Goal: Task Accomplishment & Management: Use online tool/utility

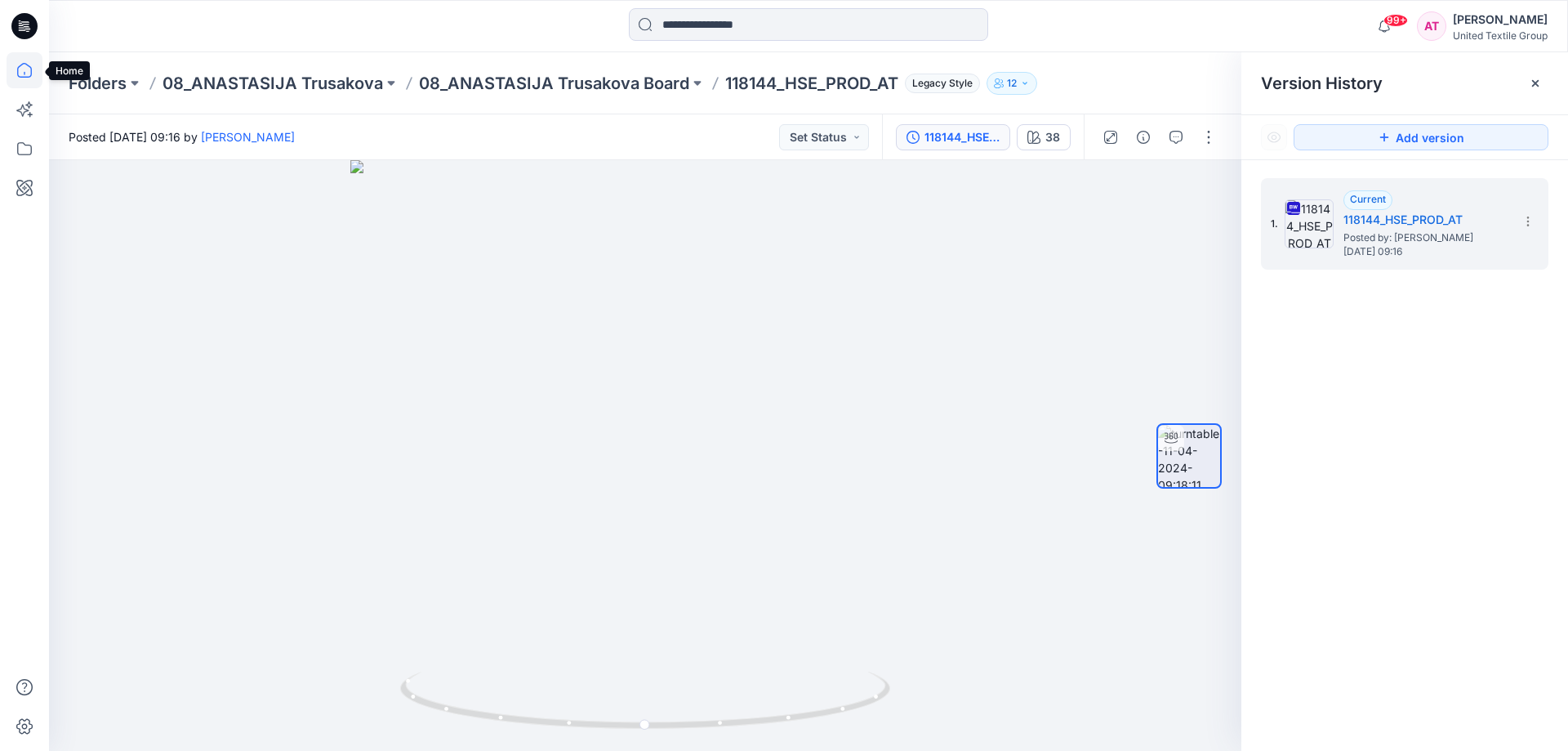
click at [20, 71] on icon at bounding box center [24, 70] width 36 height 36
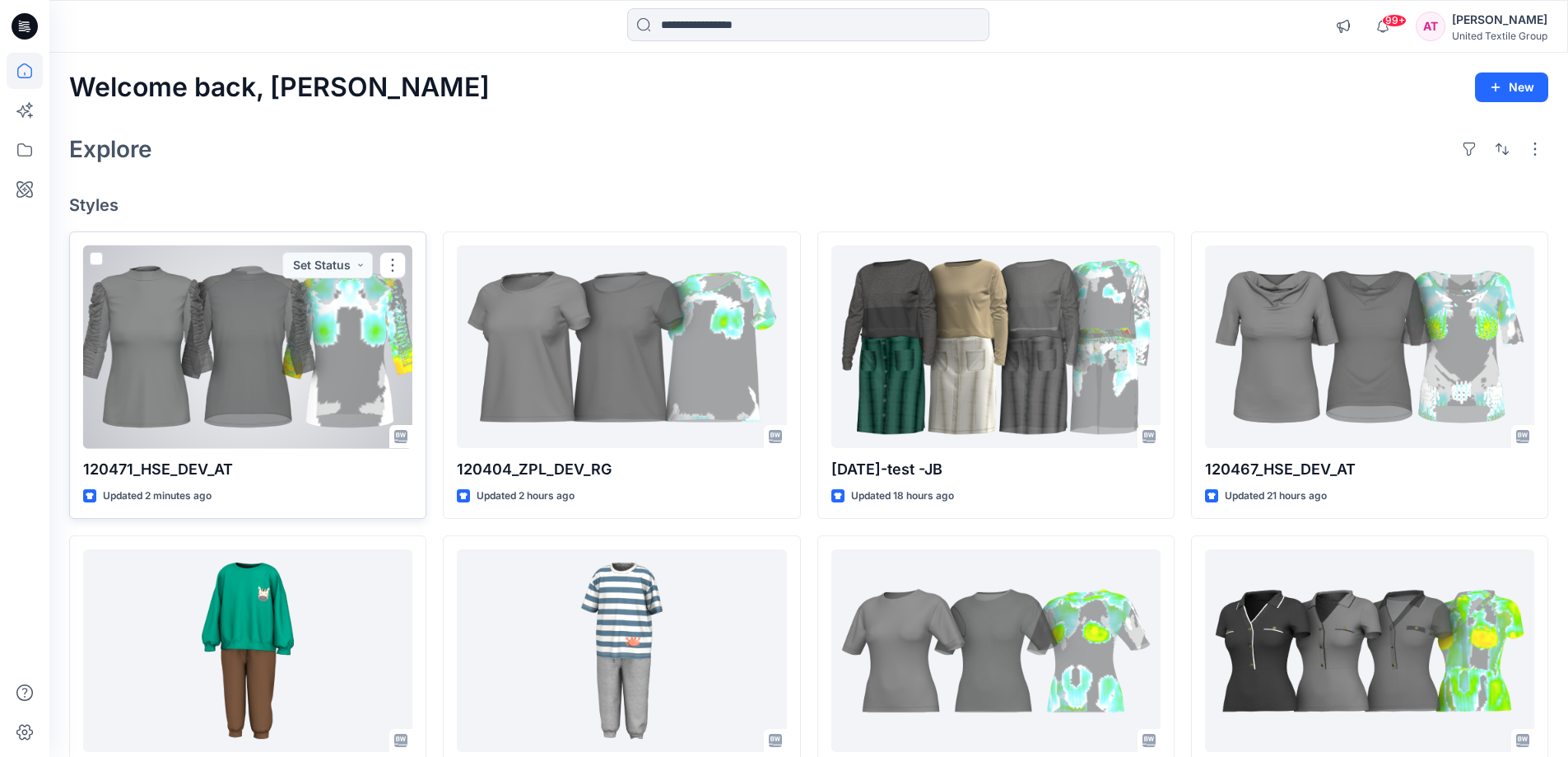
click at [263, 331] on div at bounding box center [247, 347] width 329 height 203
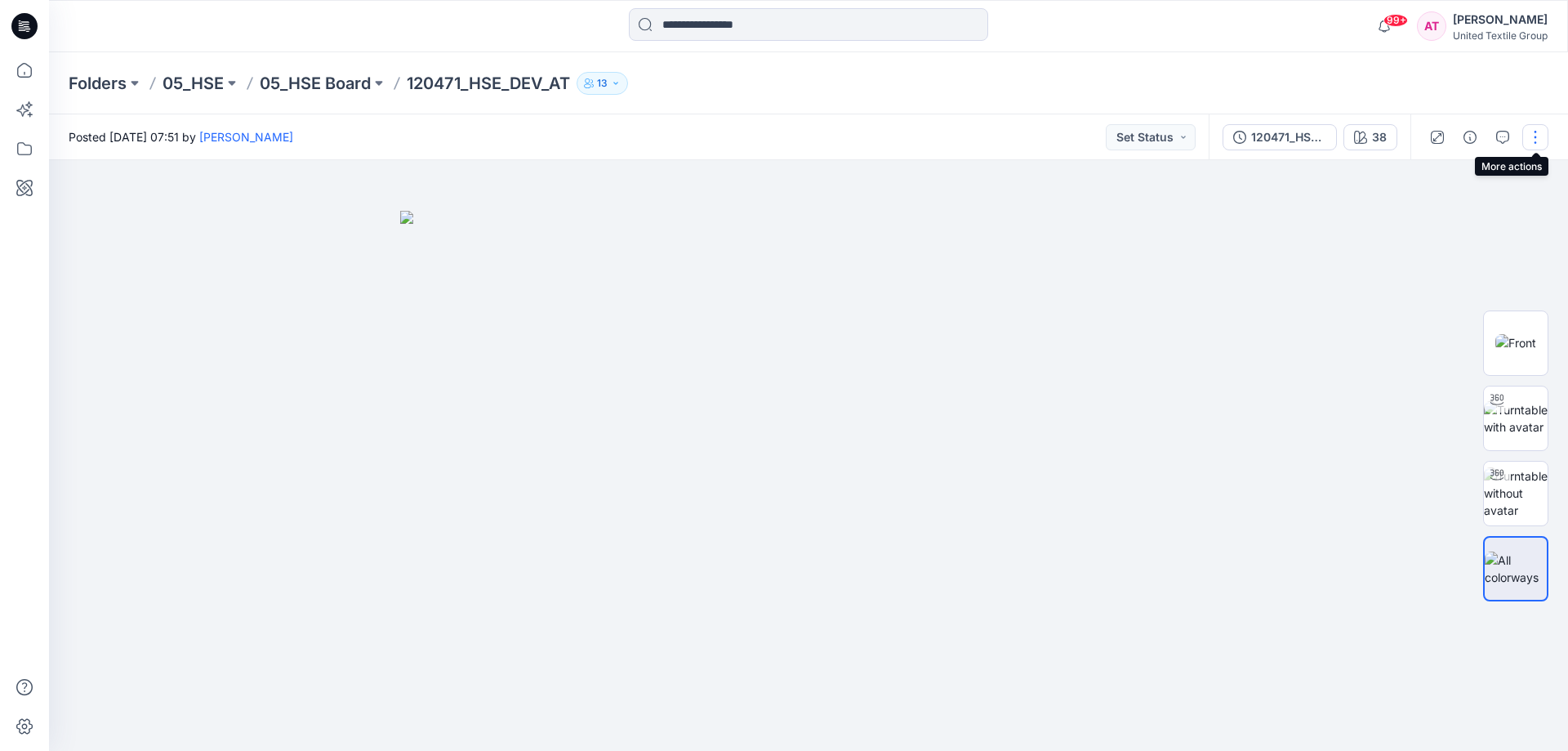
click at [1540, 132] on button "button" at bounding box center [1536, 137] width 26 height 26
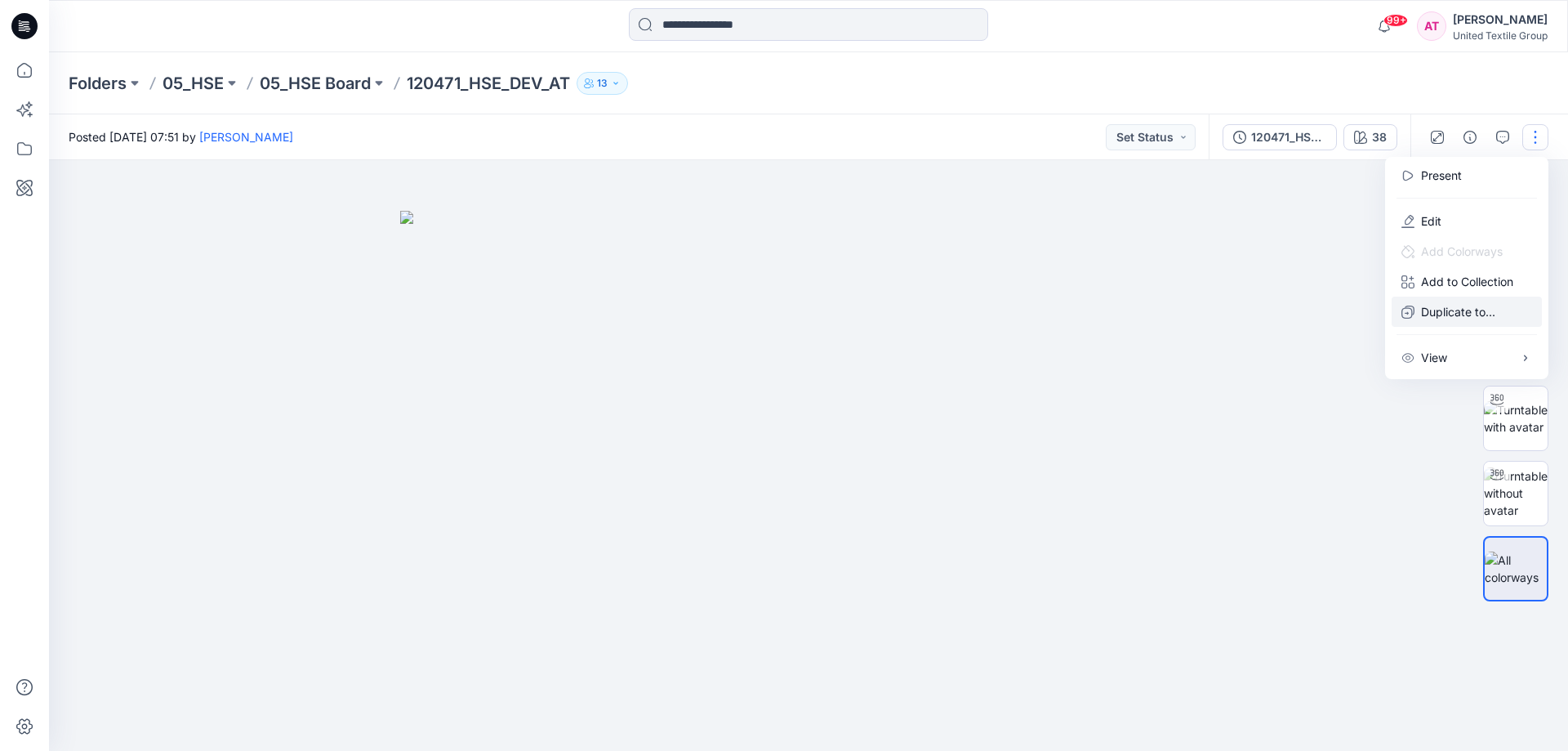
click at [1485, 310] on p "Duplicate to..." at bounding box center [1458, 312] width 74 height 18
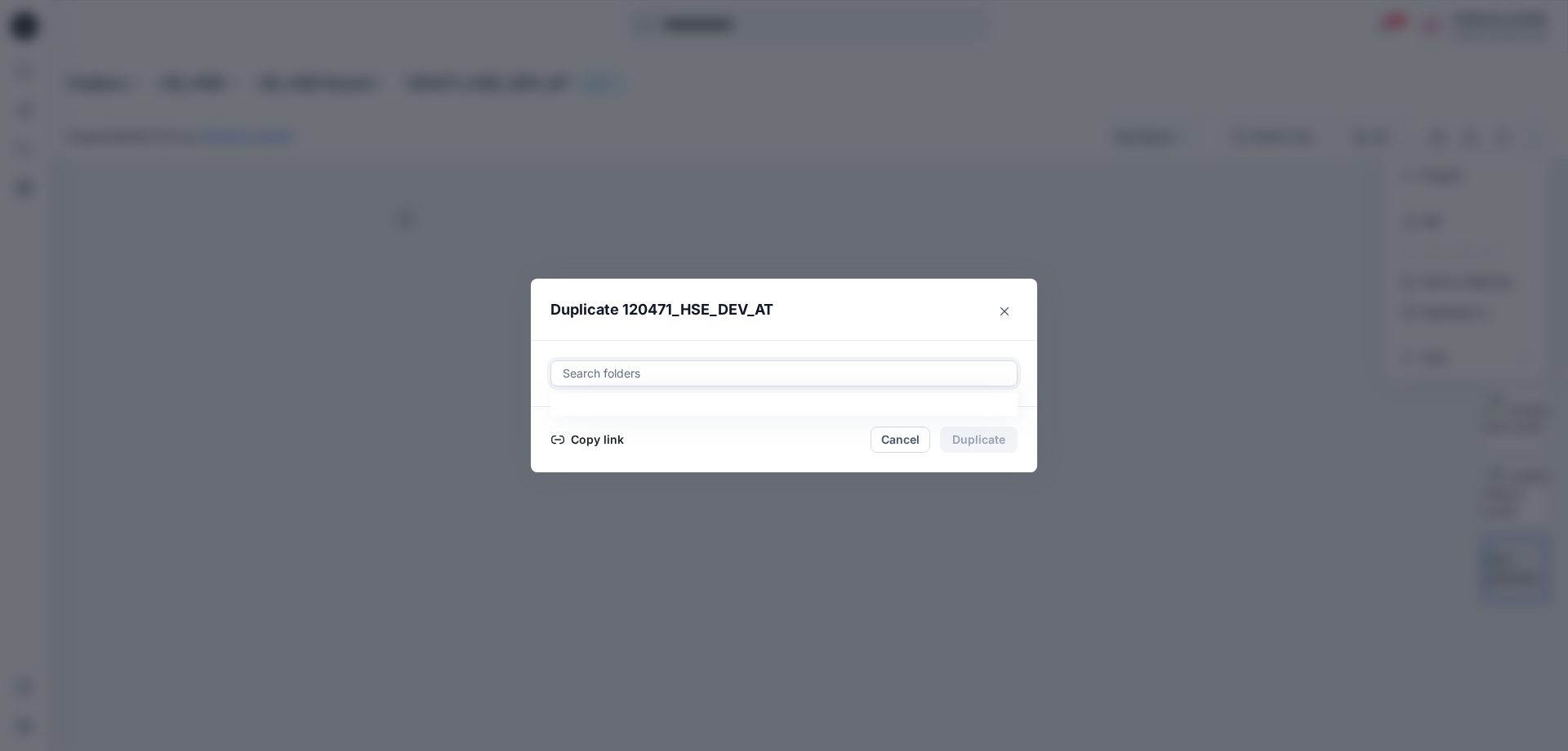
click at [690, 376] on div at bounding box center [784, 373] width 446 height 19
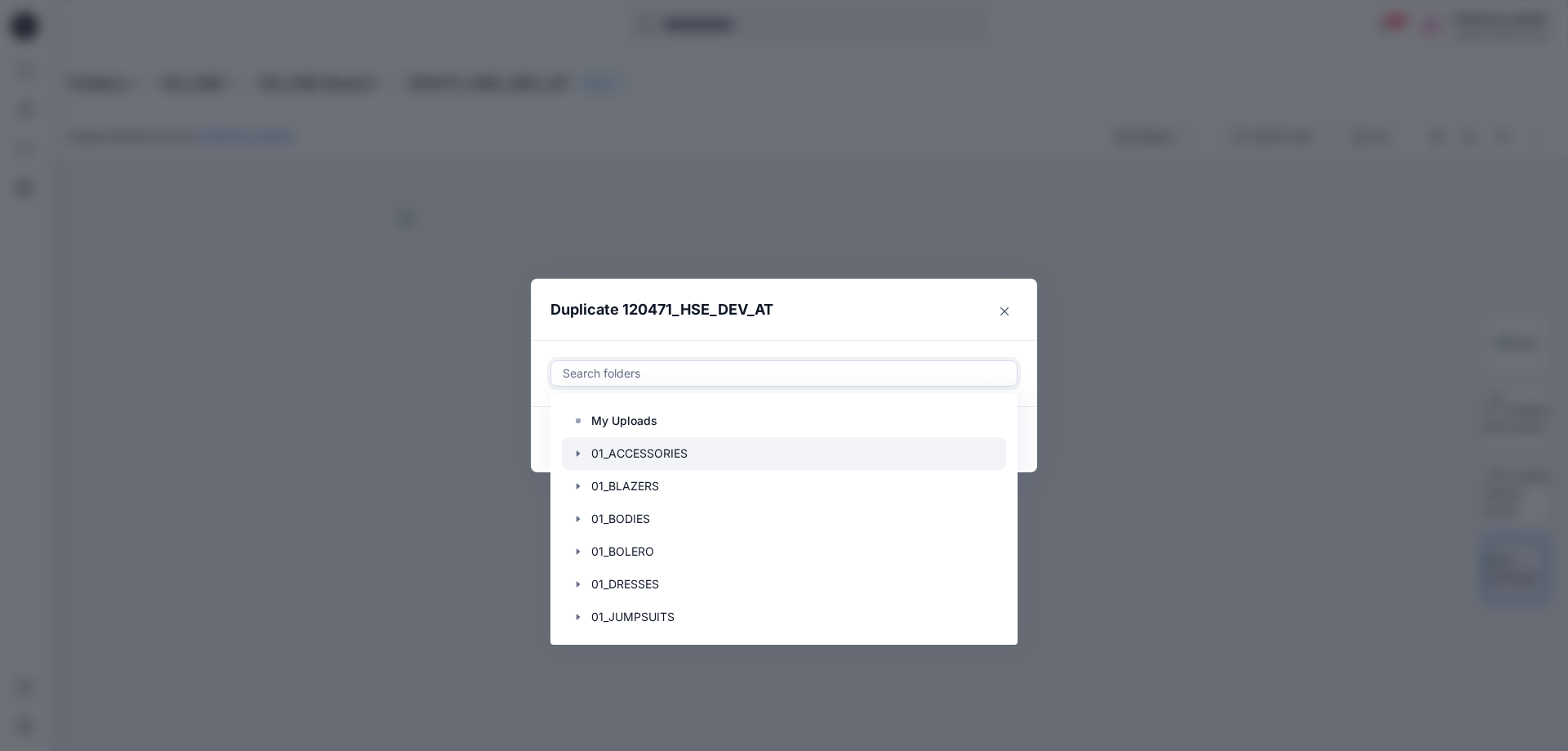
click at [642, 447] on div at bounding box center [784, 453] width 445 height 32
click at [842, 313] on header "Duplicate 120471_HSE_DEV_AT" at bounding box center [767, 309] width 473 height 62
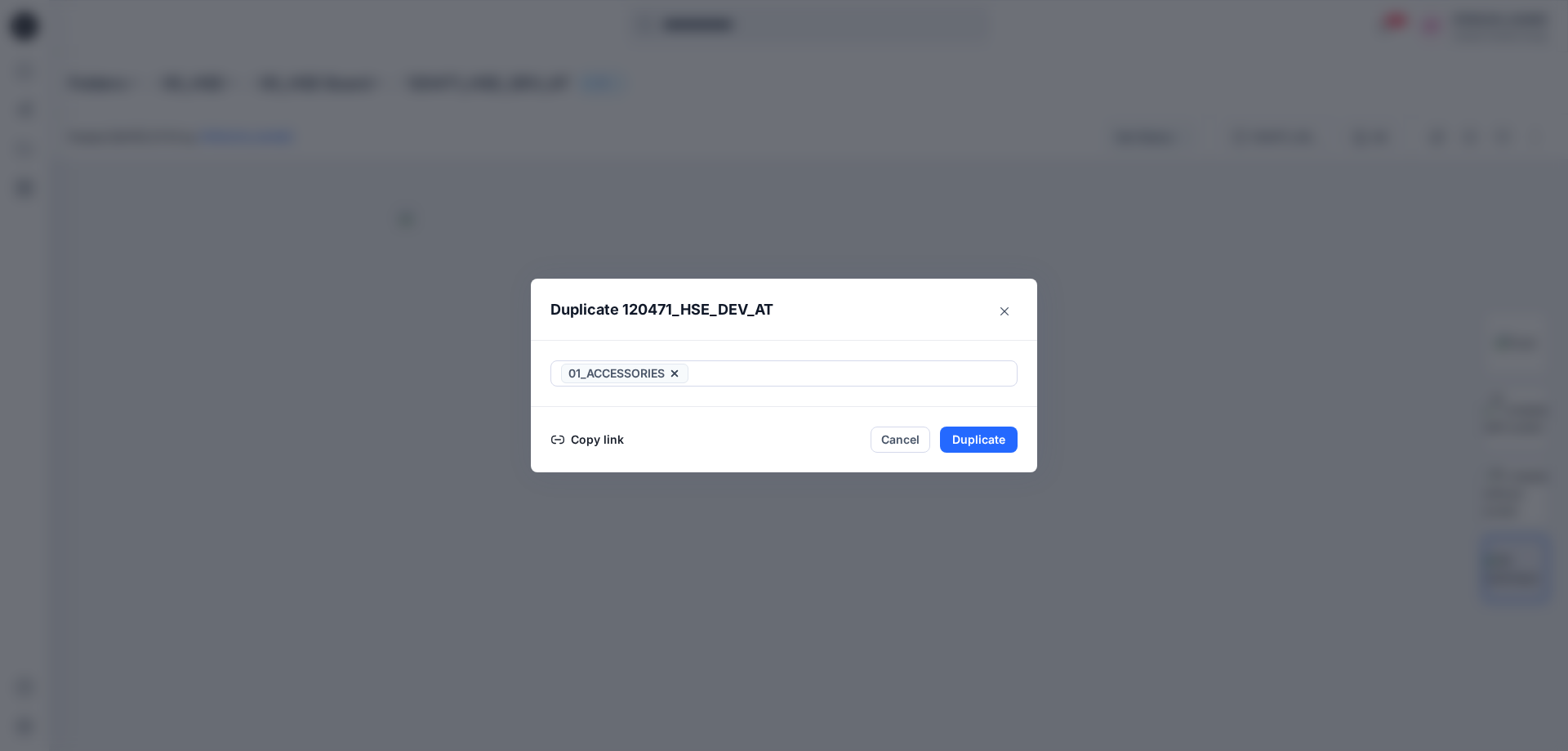
click at [601, 442] on button "Copy link" at bounding box center [587, 439] width 74 height 19
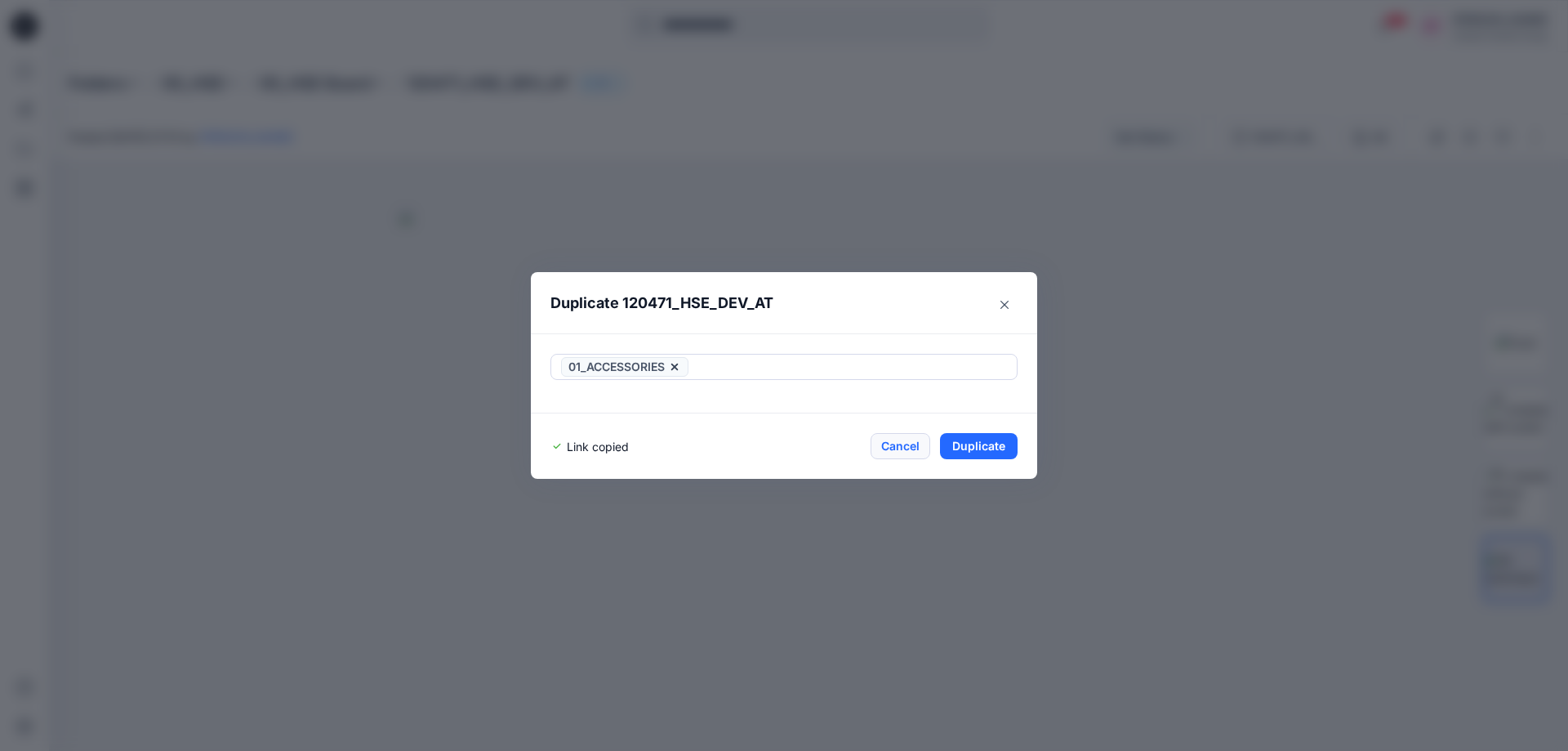
click at [901, 444] on button "Cancel" at bounding box center [900, 446] width 59 height 26
